Goal: Transaction & Acquisition: Purchase product/service

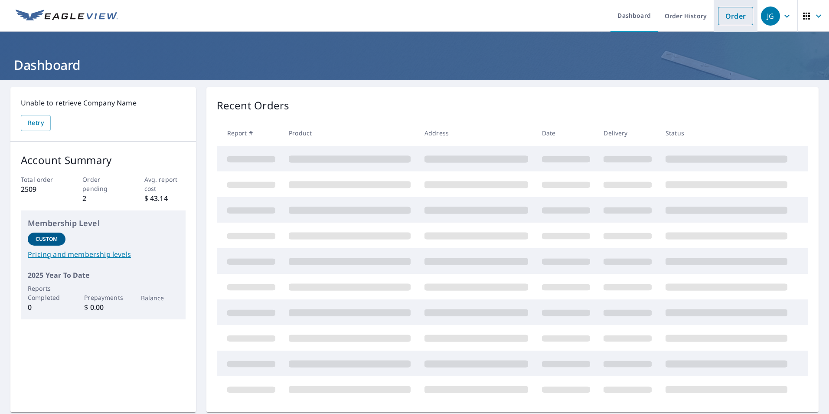
click at [731, 16] on link "Order" at bounding box center [735, 16] width 35 height 18
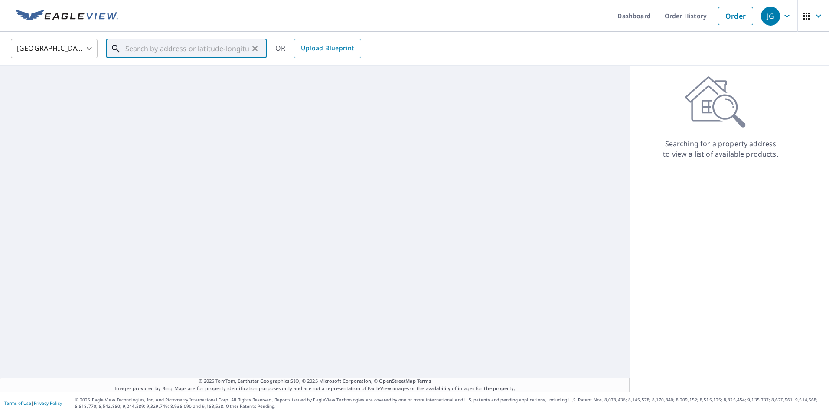
click at [167, 52] on input "text" at bounding box center [187, 48] width 124 height 24
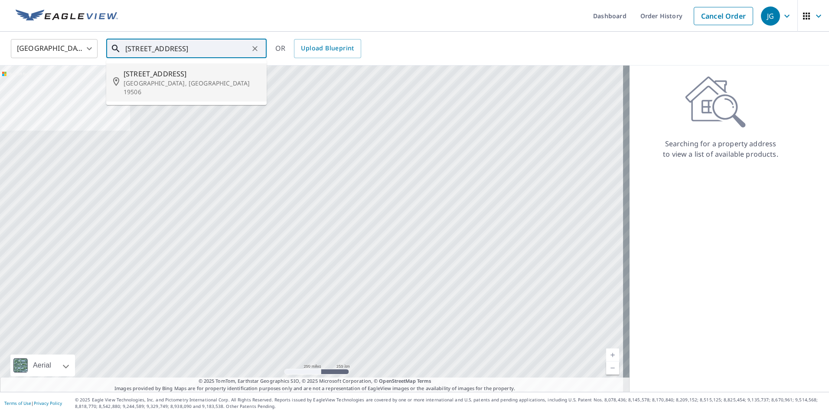
click at [156, 78] on span "[STREET_ADDRESS]" at bounding box center [192, 74] width 136 height 10
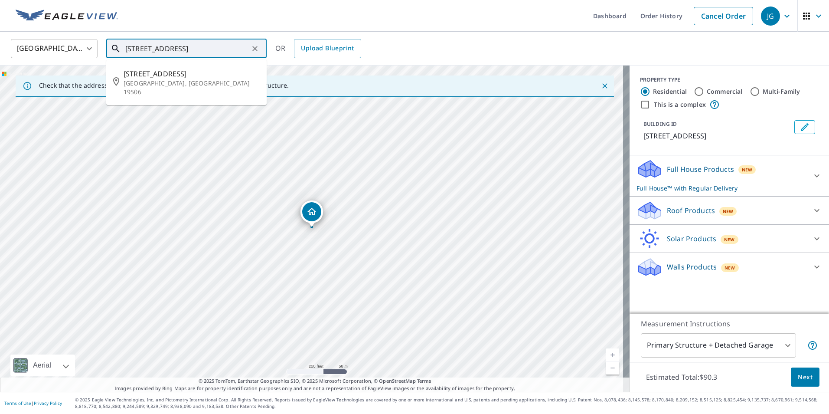
click at [138, 50] on input "[STREET_ADDRESS]" at bounding box center [187, 48] width 124 height 24
type input "[STREET_ADDRESS]"
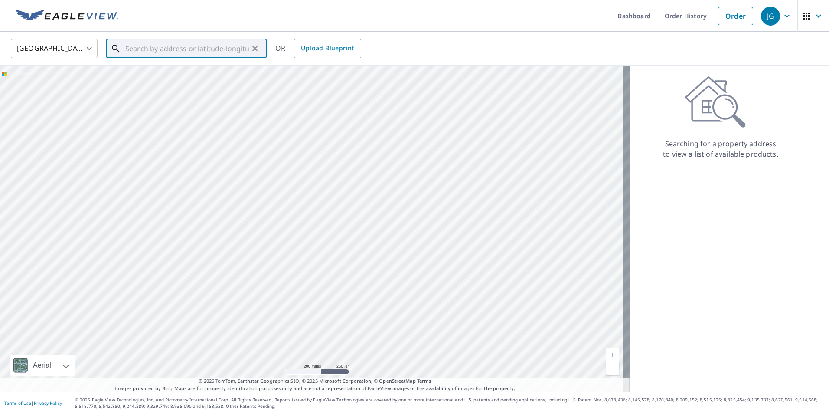
click at [130, 48] on input "text" at bounding box center [187, 48] width 124 height 24
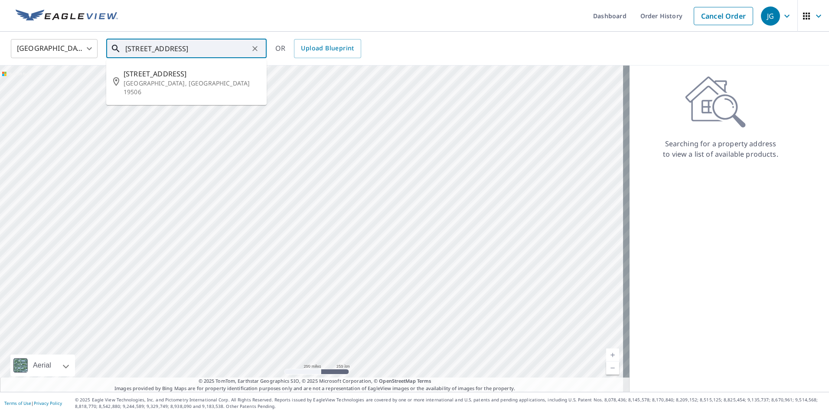
type input "[STREET_ADDRESS]"
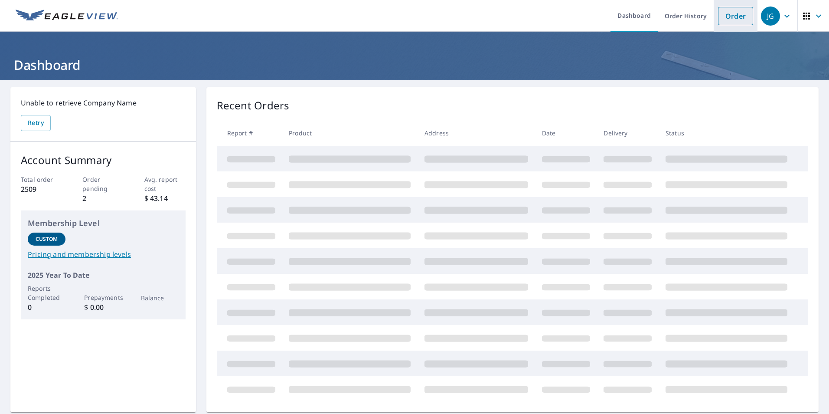
click at [731, 15] on link "Order" at bounding box center [735, 16] width 35 height 18
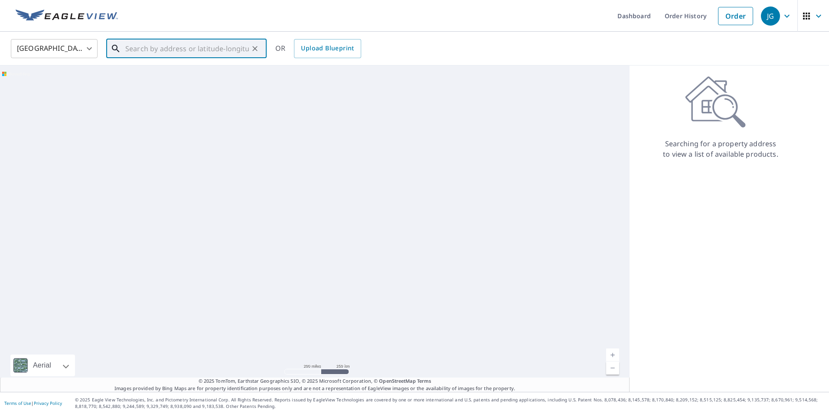
click at [215, 43] on input "text" at bounding box center [187, 48] width 124 height 24
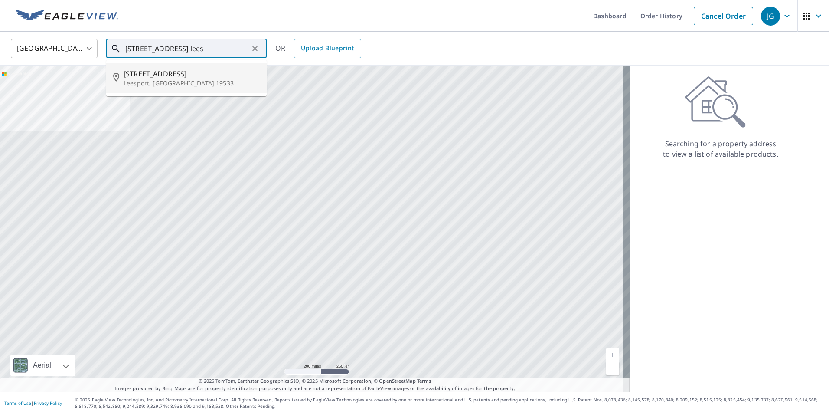
type input "342 plum creek road lees"
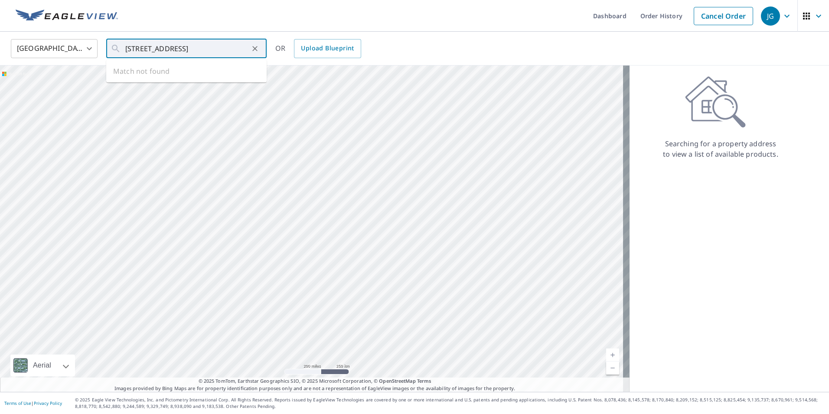
type input "[STREET_ADDRESS]"
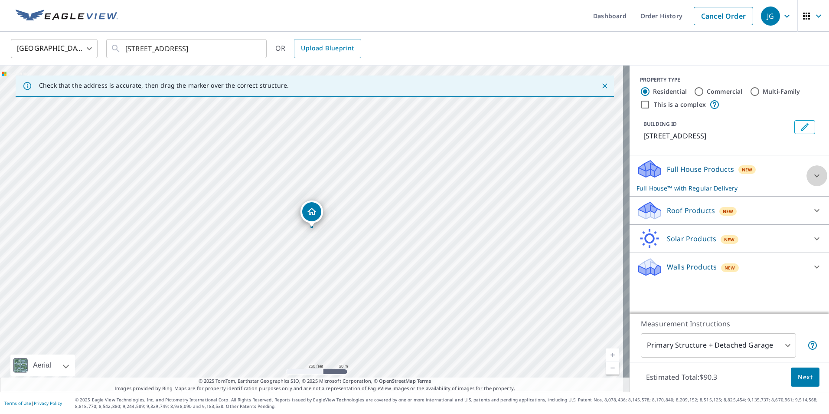
click at [807, 177] on div at bounding box center [817, 175] width 21 height 21
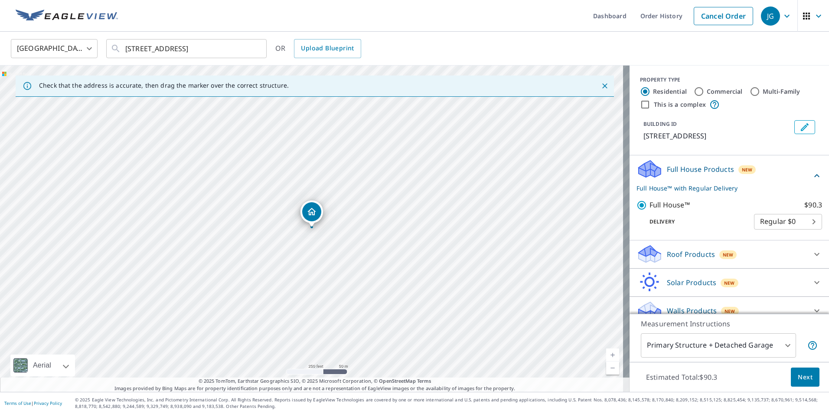
click at [812, 253] on icon at bounding box center [817, 254] width 10 height 10
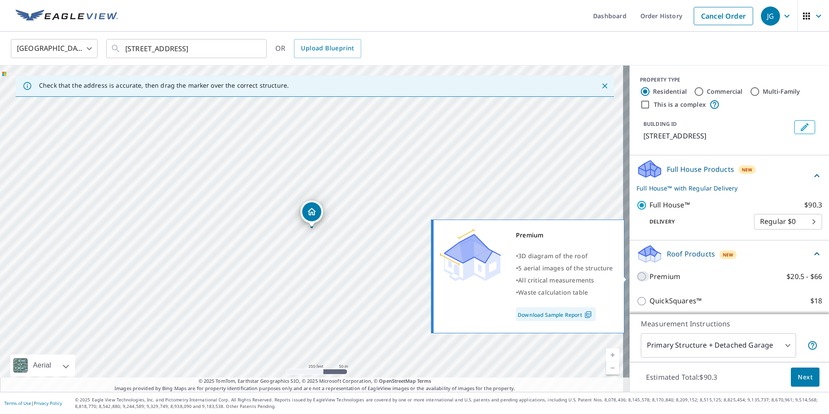
click at [641, 276] on input "Premium $20.5 - $66" at bounding box center [643, 276] width 13 height 10
checkbox input "true"
checkbox input "false"
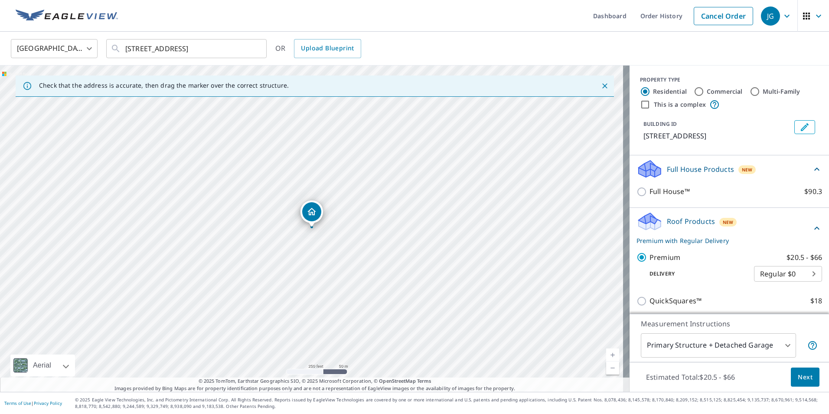
click at [802, 376] on span "Next" at bounding box center [805, 377] width 15 height 11
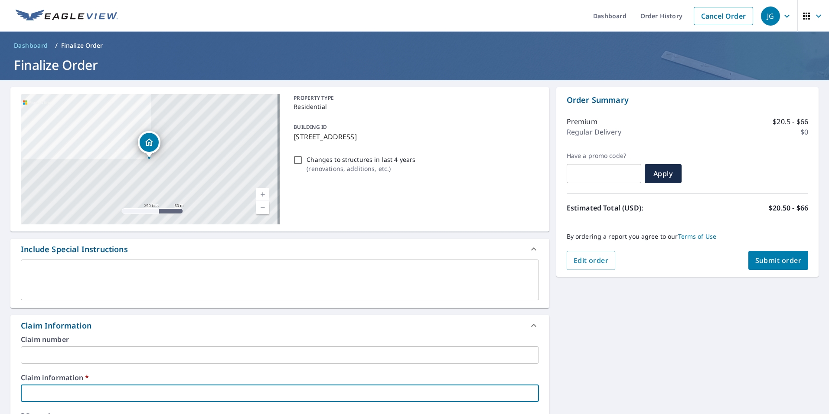
click at [98, 388] on input "text" at bounding box center [280, 392] width 518 height 17
type input "xxx"
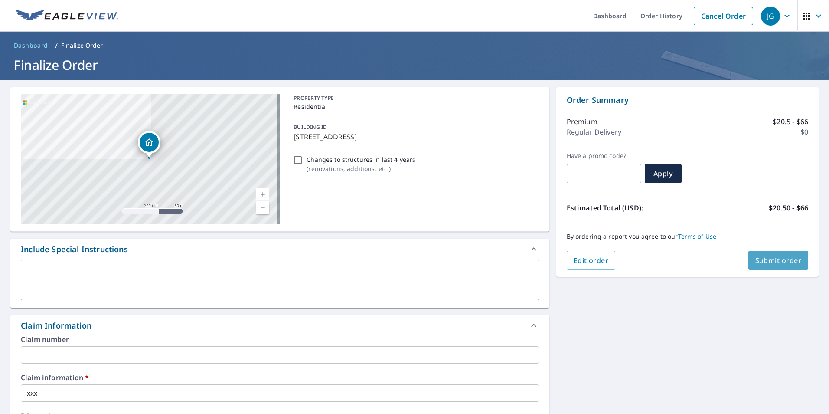
click at [783, 256] on span "Submit order" at bounding box center [779, 260] width 46 height 10
checkbox input "true"
